Goal: Task Accomplishment & Management: Manage account settings

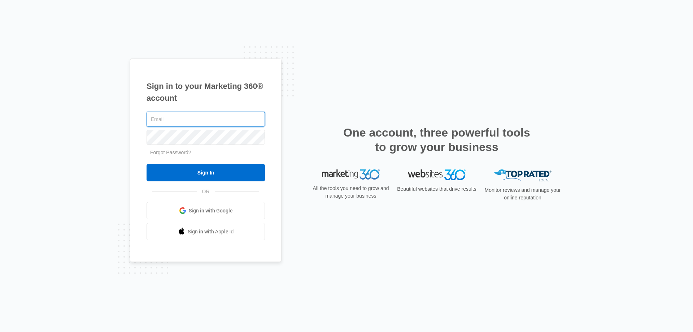
type input "[EMAIL_ADDRESS][DOMAIN_NAME]"
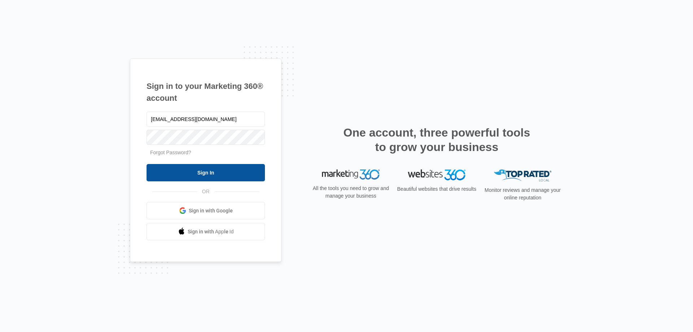
click at [248, 171] on input "Sign In" at bounding box center [205, 172] width 118 height 17
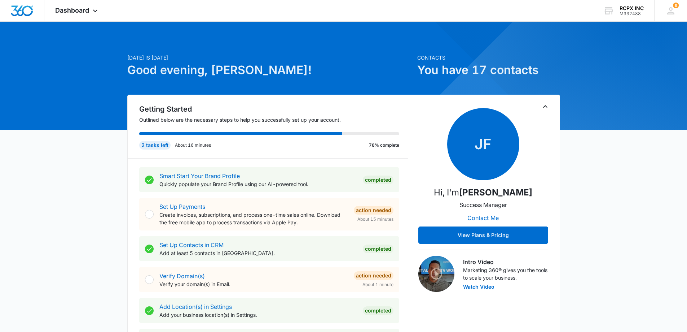
click at [158, 214] on div "Set Up Payments Create invoices, subscriptions, and process one-time sales onli…" at bounding box center [269, 214] width 260 height 32
click at [153, 214] on div at bounding box center [149, 214] width 9 height 9
click at [253, 208] on div "Set Up Payments Create invoices, subscriptions, and process one-time sales onli…" at bounding box center [253, 214] width 189 height 24
click at [85, 11] on span "Dashboard" at bounding box center [72, 10] width 34 height 8
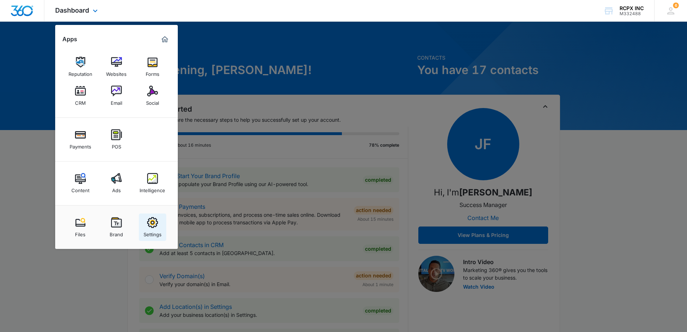
click at [154, 222] on img at bounding box center [152, 222] width 11 height 11
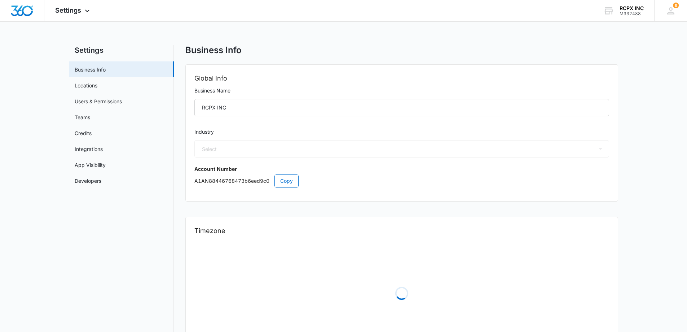
select select "4"
select select "US"
select select "America/New_York"
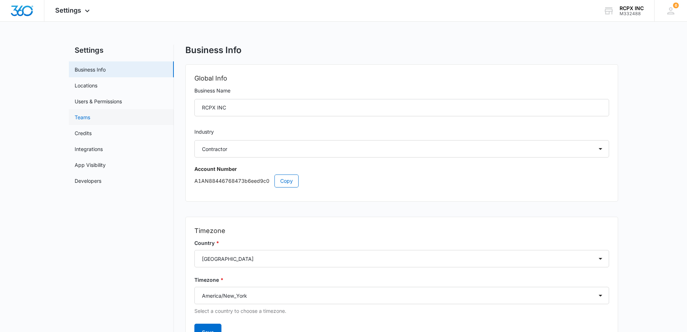
click at [90, 120] on link "Teams" at bounding box center [83, 117] width 16 height 8
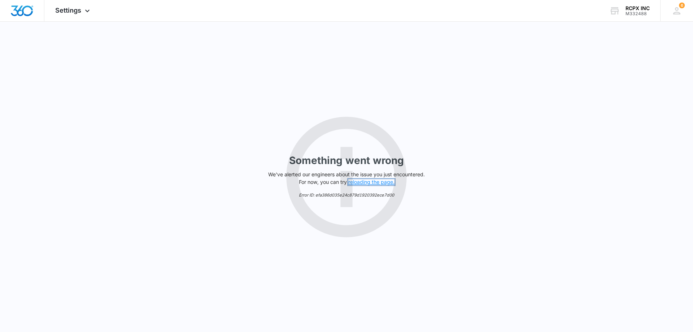
click at [378, 181] on button "reloading the page." at bounding box center [371, 182] width 46 height 6
click at [679, 12] on icon at bounding box center [676, 10] width 11 height 11
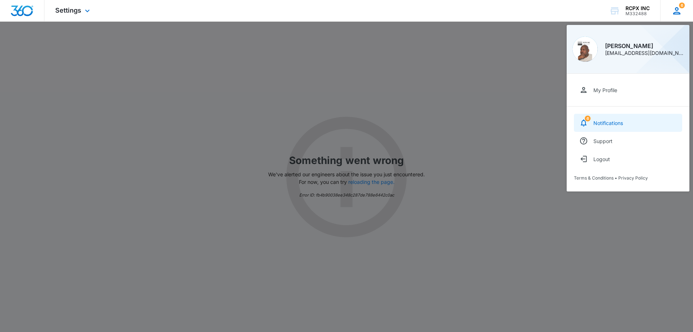
click at [611, 122] on div "Notifications" at bounding box center [608, 123] width 30 height 6
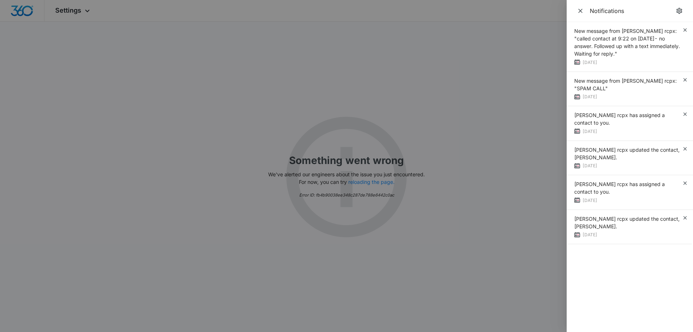
click at [474, 56] on div at bounding box center [346, 166] width 693 height 332
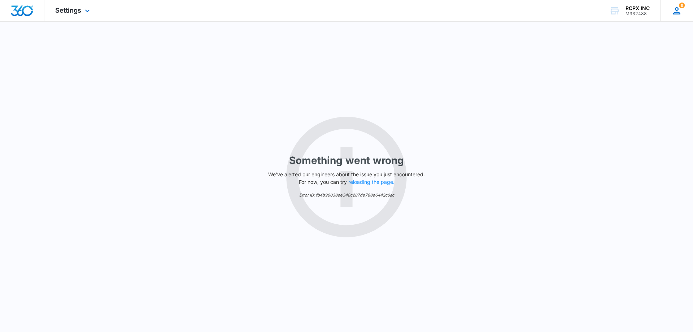
click at [680, 12] on icon at bounding box center [676, 10] width 11 height 11
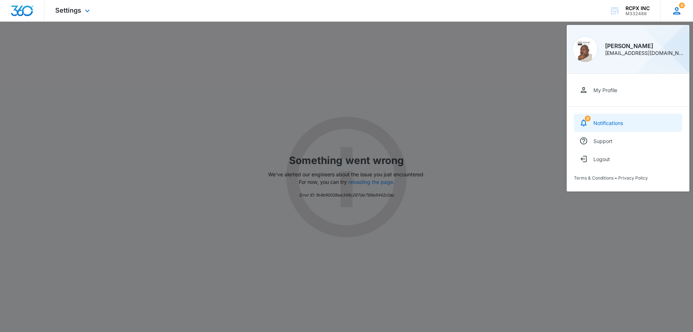
click at [608, 117] on link "6 Notifications" at bounding box center [628, 123] width 108 height 18
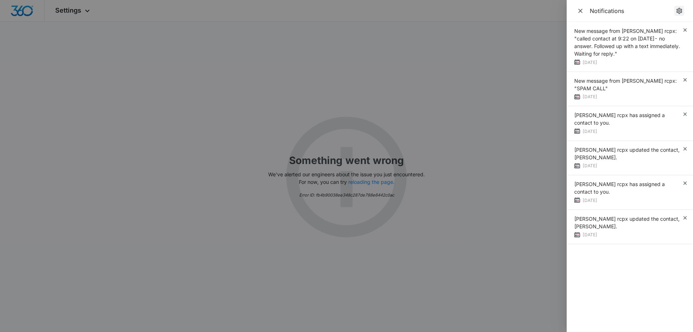
click at [680, 14] on icon "Notification Settings" at bounding box center [678, 10] width 7 height 7
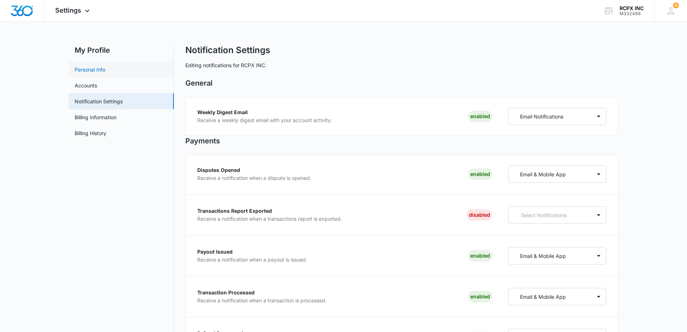
click at [105, 72] on link "Personal Info" at bounding box center [90, 70] width 31 height 8
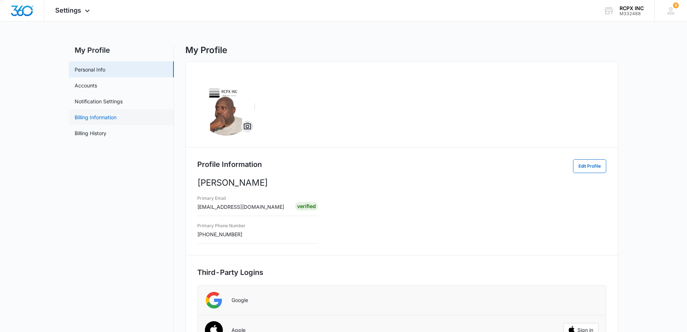
click at [117, 115] on link "Billing Information" at bounding box center [96, 117] width 42 height 8
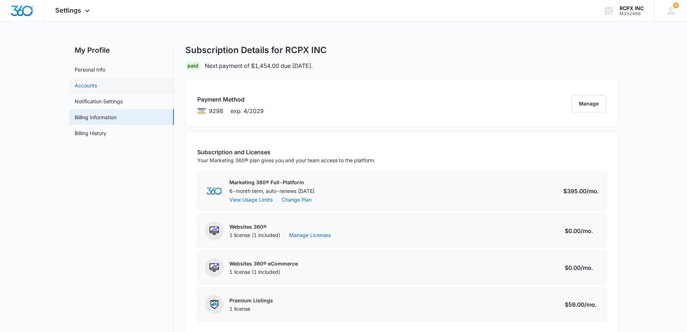
click at [88, 87] on link "Accounts" at bounding box center [86, 86] width 22 height 8
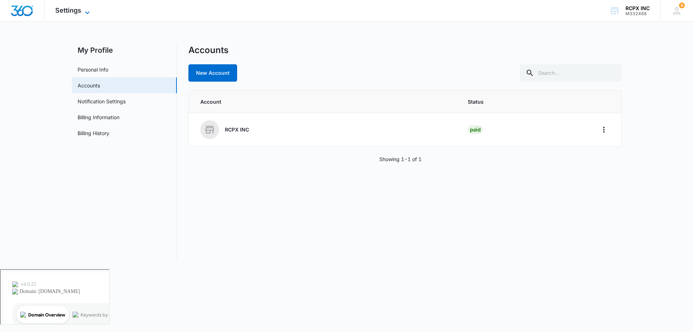
click at [80, 10] on span "Settings" at bounding box center [68, 10] width 26 height 8
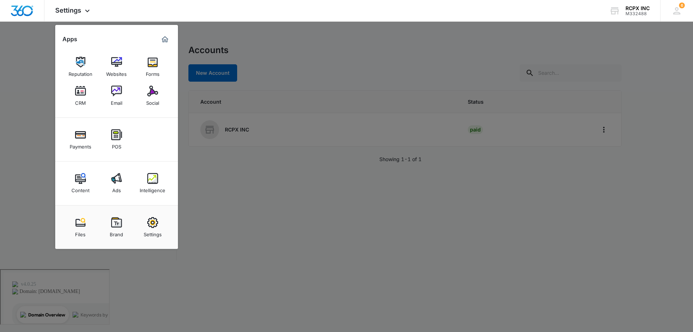
click at [151, 224] on img at bounding box center [152, 222] width 11 height 11
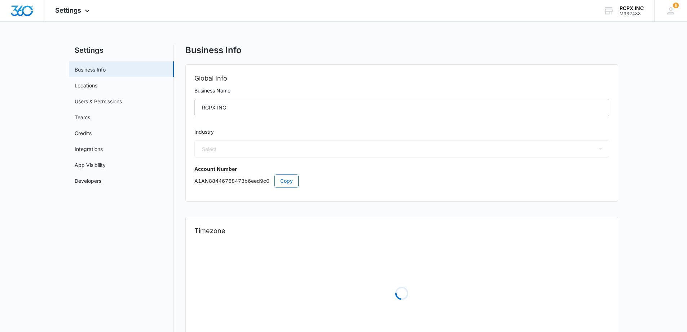
select select "4"
select select "US"
select select "America/New_York"
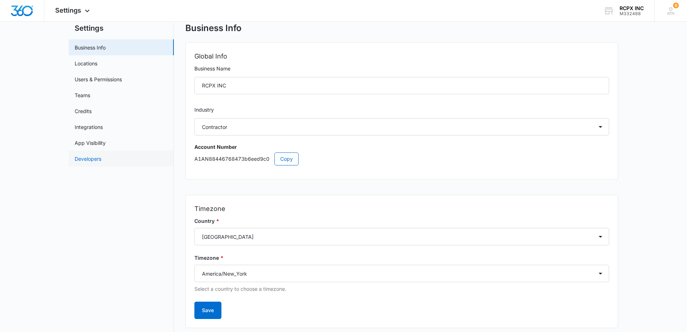
scroll to position [42, 0]
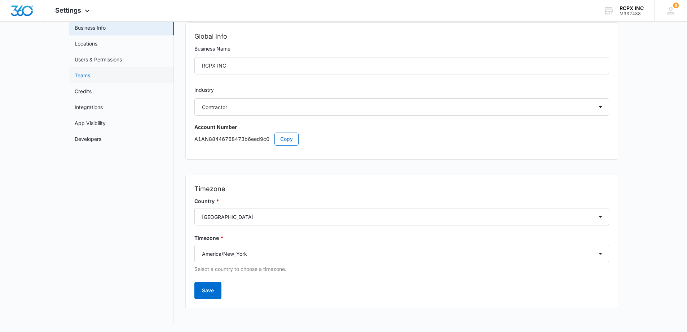
click at [90, 79] on link "Teams" at bounding box center [83, 75] width 16 height 8
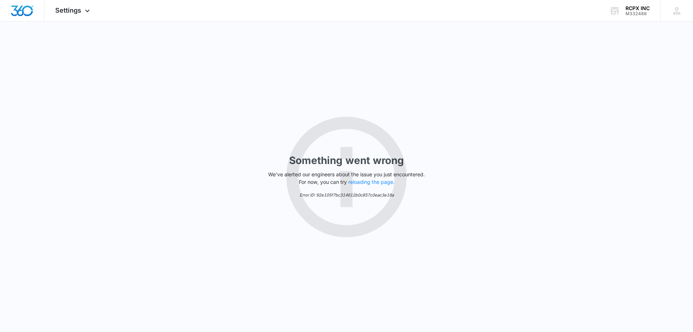
click at [215, 82] on div "Something went wrong We've alerted our engineers about the issue you just encou…" at bounding box center [346, 177] width 693 height 310
click at [71, 9] on span "Settings" at bounding box center [68, 10] width 26 height 8
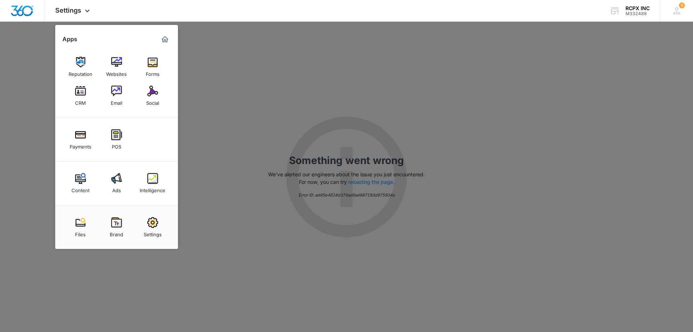
click at [154, 218] on img at bounding box center [152, 222] width 11 height 11
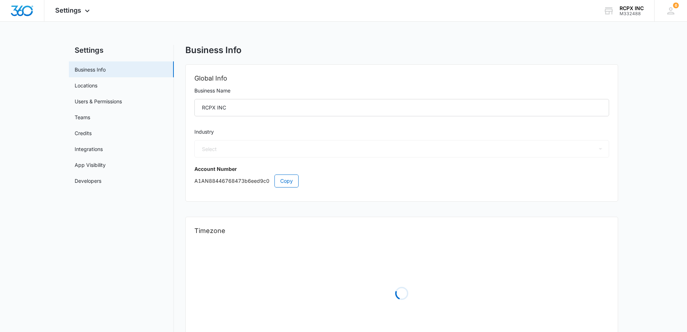
select select "4"
select select "US"
select select "America/New_York"
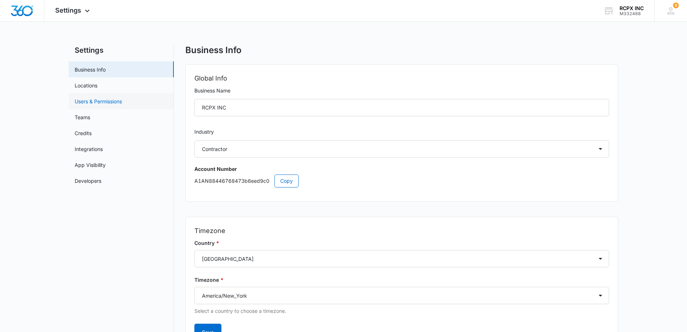
click at [122, 102] on link "Users & Permissions" at bounding box center [98, 101] width 47 height 8
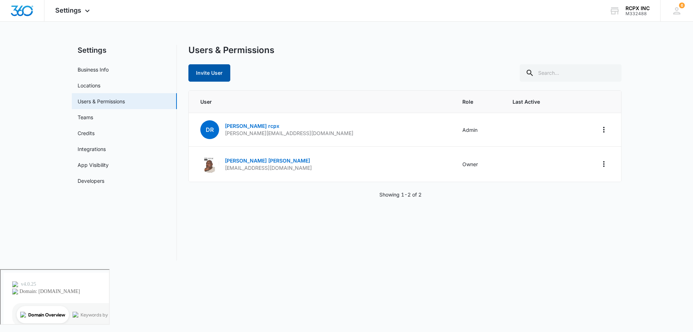
click at [204, 72] on button "Invite User" at bounding box center [209, 72] width 42 height 17
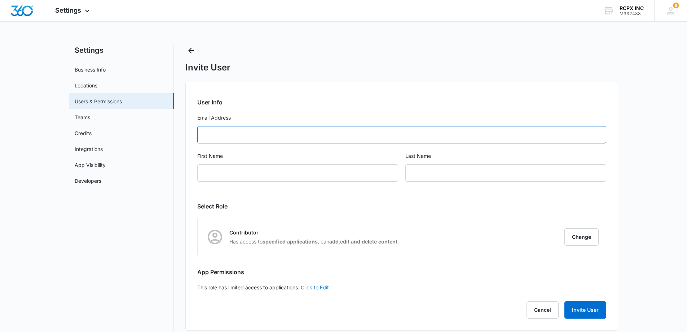
click at [214, 135] on input "Email Address" at bounding box center [401, 134] width 409 height 17
click at [191, 51] on icon "Back" at bounding box center [191, 51] width 6 height 6
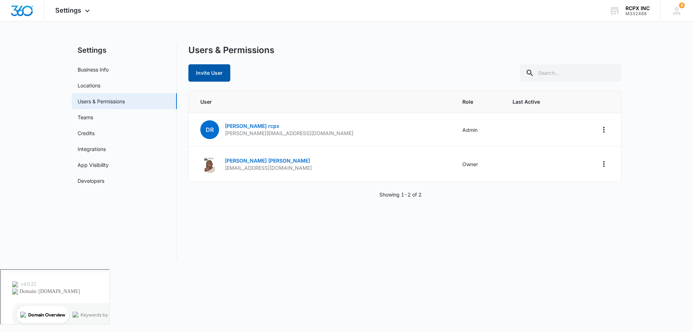
click at [224, 73] on button "Invite User" at bounding box center [209, 72] width 42 height 17
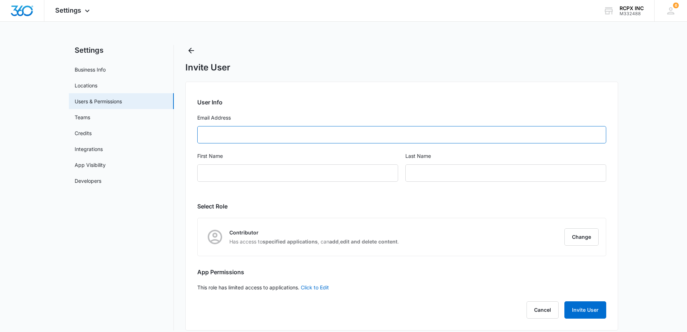
click at [232, 132] on input "Email Address" at bounding box center [401, 134] width 409 height 17
type input "[EMAIL_ADDRESS][DOMAIN_NAME]"
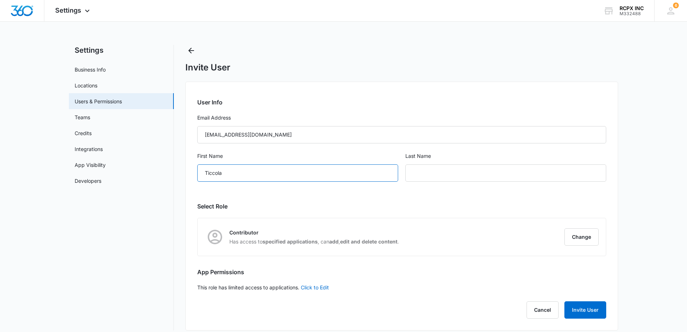
type input "Ticcola"
type input "[PERSON_NAME]"
click at [578, 236] on button "Change" at bounding box center [582, 236] width 34 height 17
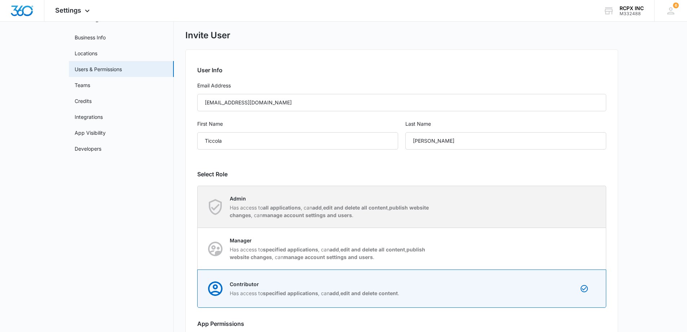
scroll to position [48, 0]
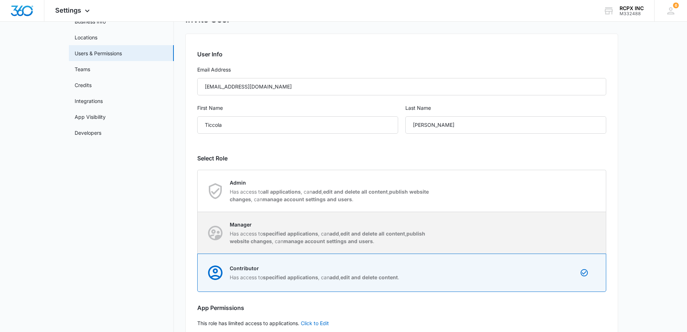
click at [448, 240] on div "Manager Has access to specified applications , can add , edit and delete all co…" at bounding box center [402, 232] width 408 height 41
click at [198, 233] on input "Manager Has access to specified applications , can add , edit and delete all co…" at bounding box center [198, 232] width 0 height 0
radio input "true"
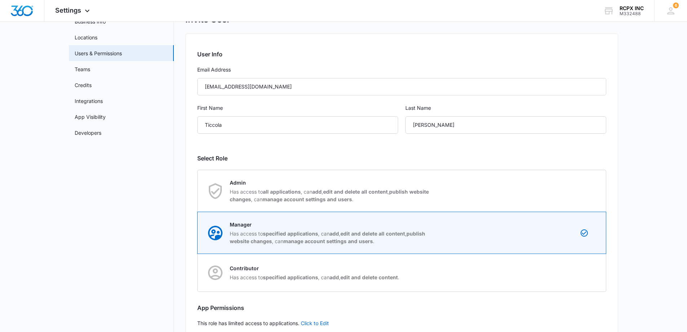
scroll to position [91, 0]
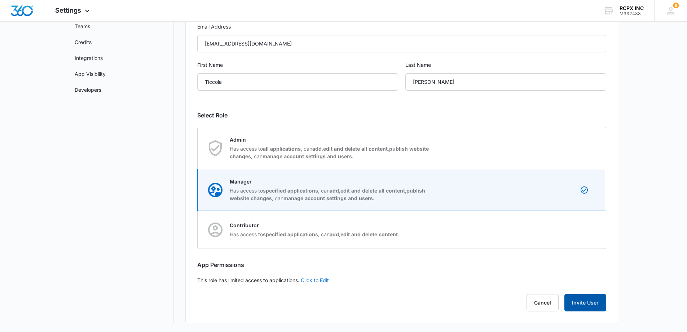
click at [592, 303] on button "Invite User" at bounding box center [586, 302] width 42 height 17
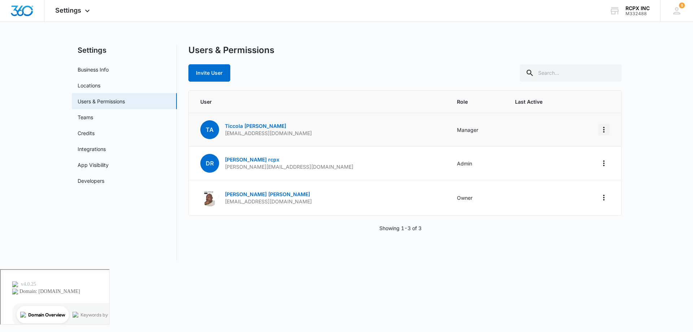
click at [603, 131] on icon "Actions" at bounding box center [603, 130] width 1 height 6
click at [664, 135] on main "Settings Business Info Locations Users & Permissions Teams Credits Integrations…" at bounding box center [346, 157] width 693 height 224
click at [261, 129] on p "[PERSON_NAME]" at bounding box center [268, 125] width 87 height 7
click at [233, 126] on link "[PERSON_NAME]" at bounding box center [255, 126] width 61 height 6
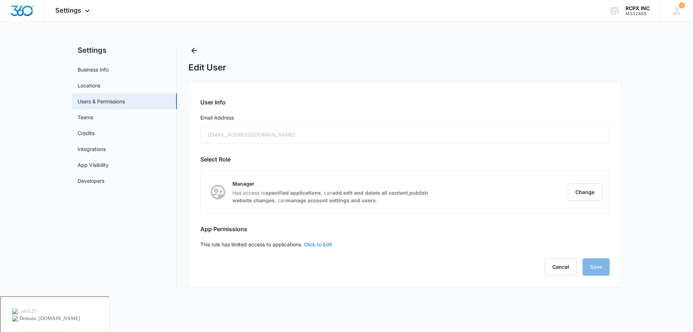
click at [637, 203] on main "Settings Business Info Locations Users & Permissions Teams Credits Integrations…" at bounding box center [346, 170] width 693 height 251
drag, startPoint x: 548, startPoint y: 48, endPoint x: 532, endPoint y: 53, distance: 16.6
click at [547, 48] on div "Edit User" at bounding box center [404, 59] width 433 height 28
click at [199, 53] on button "Back" at bounding box center [194, 51] width 12 height 12
